Goal: Navigation & Orientation: Find specific page/section

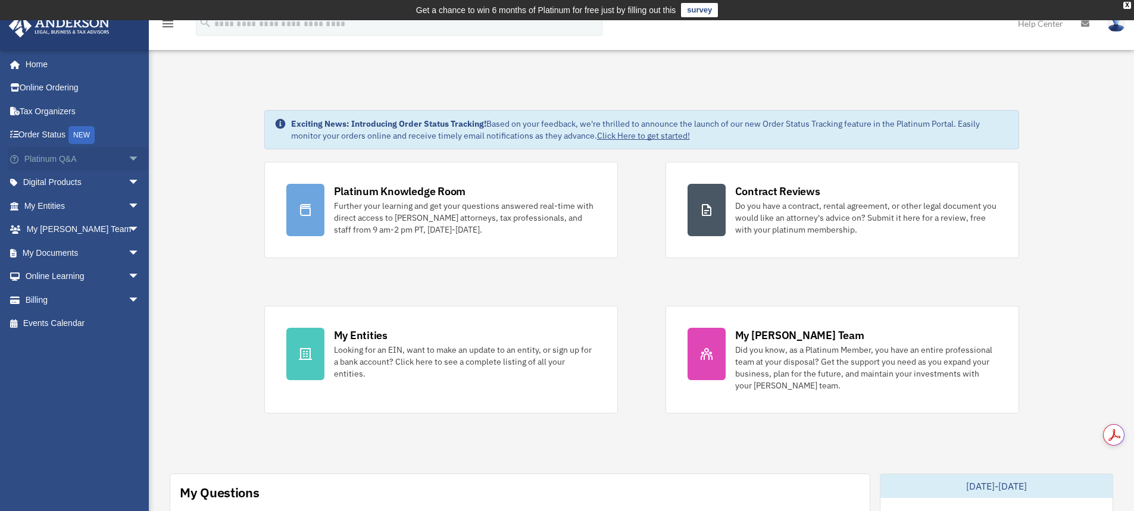
click at [128, 158] on span "arrow_drop_down" at bounding box center [140, 159] width 24 height 24
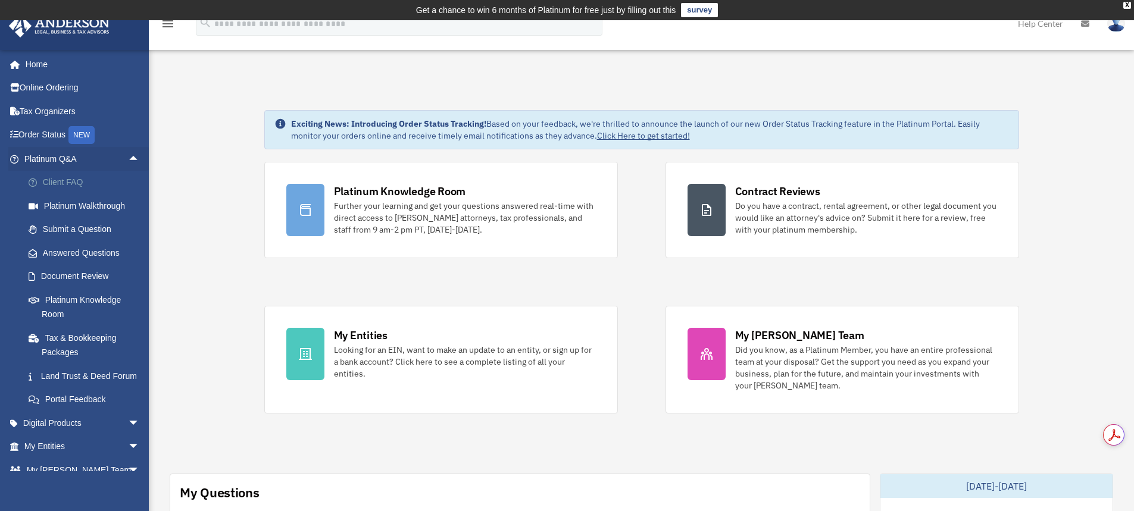
click at [82, 178] on link "Client FAQ" at bounding box center [87, 183] width 141 height 24
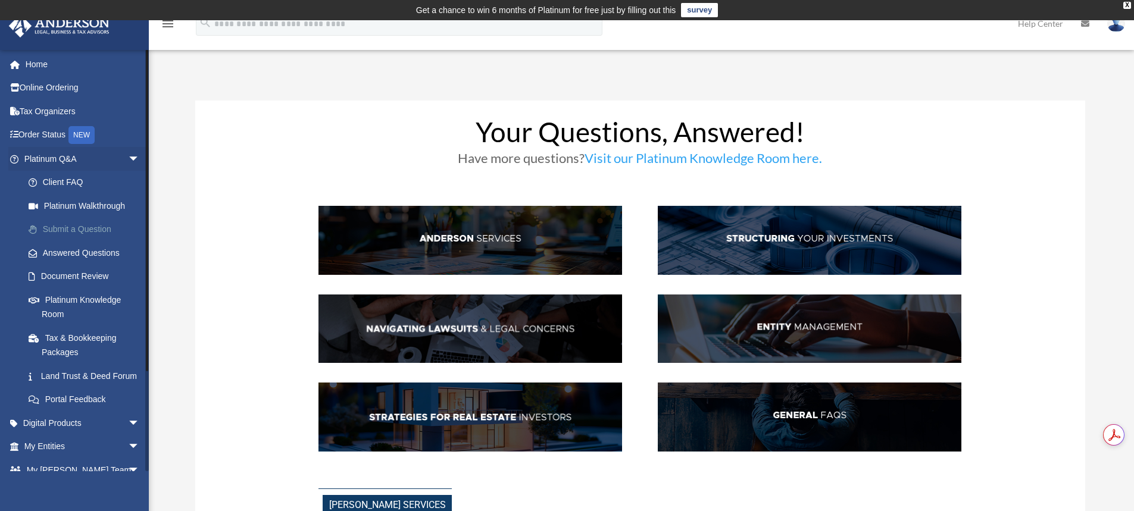
click at [74, 227] on link "Submit a Question" at bounding box center [87, 230] width 141 height 24
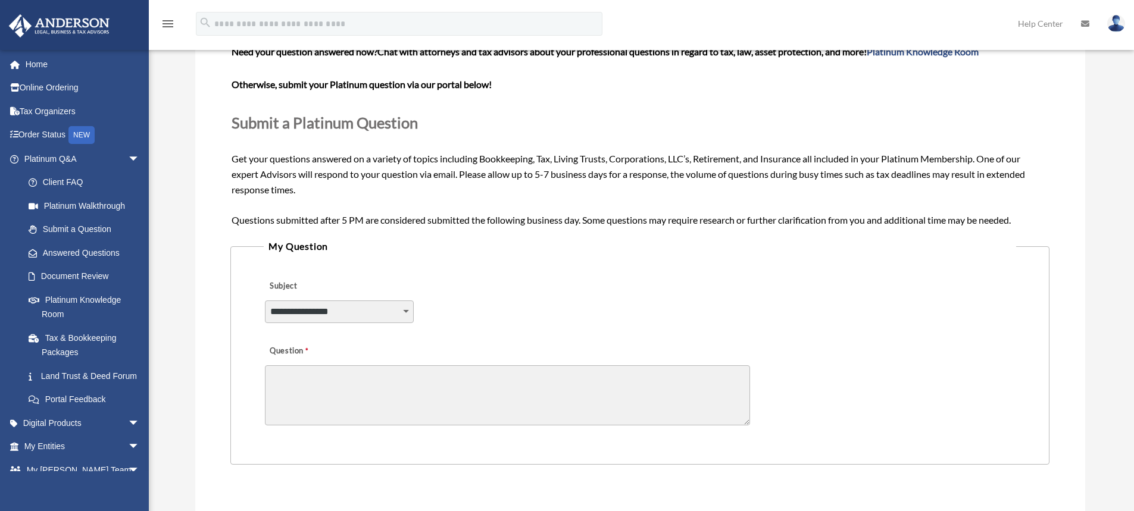
scroll to position [179, 0]
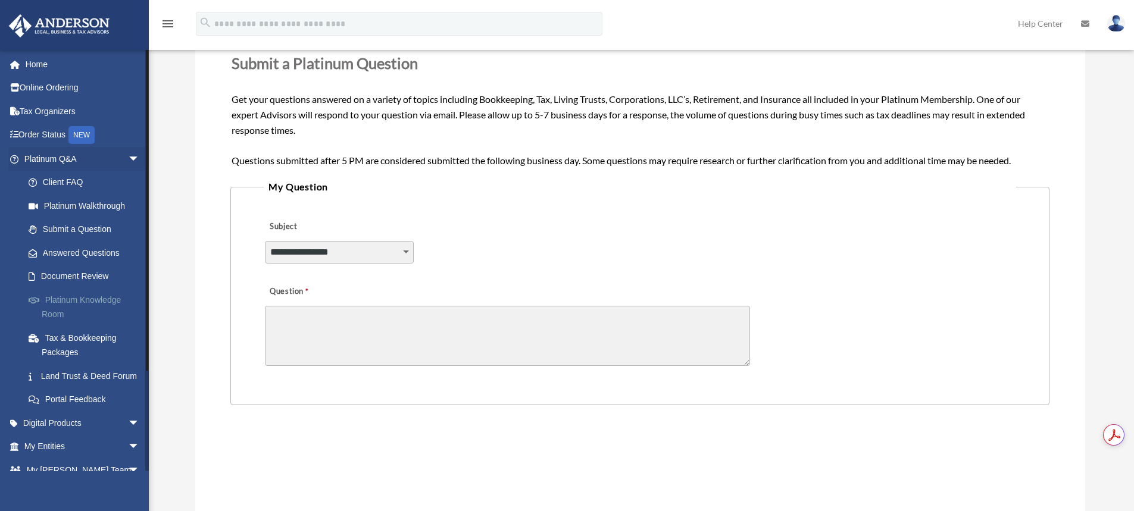
click at [46, 311] on link "Platinum Knowledge Room" at bounding box center [87, 307] width 141 height 38
